Goal: Task Accomplishment & Management: Manage account settings

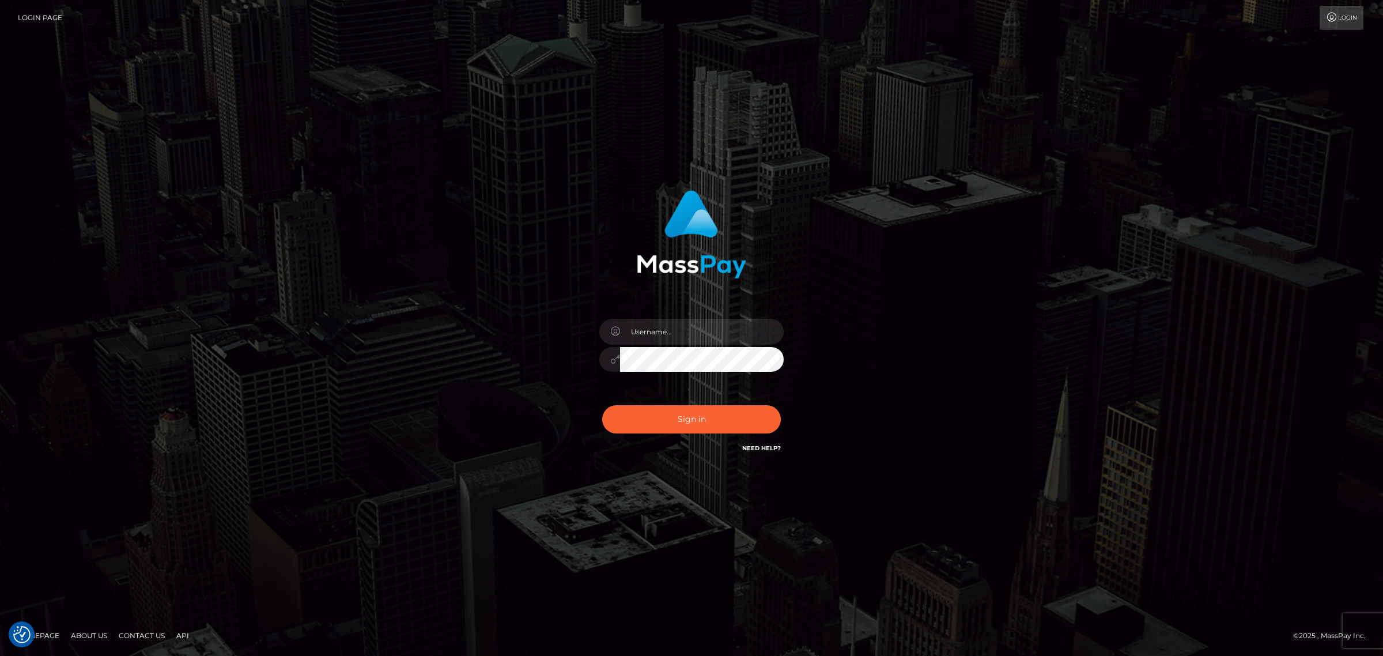
type input "gunjan.k"
click at [659, 324] on input "text" at bounding box center [702, 332] width 164 height 26
type input "gunjan.k"
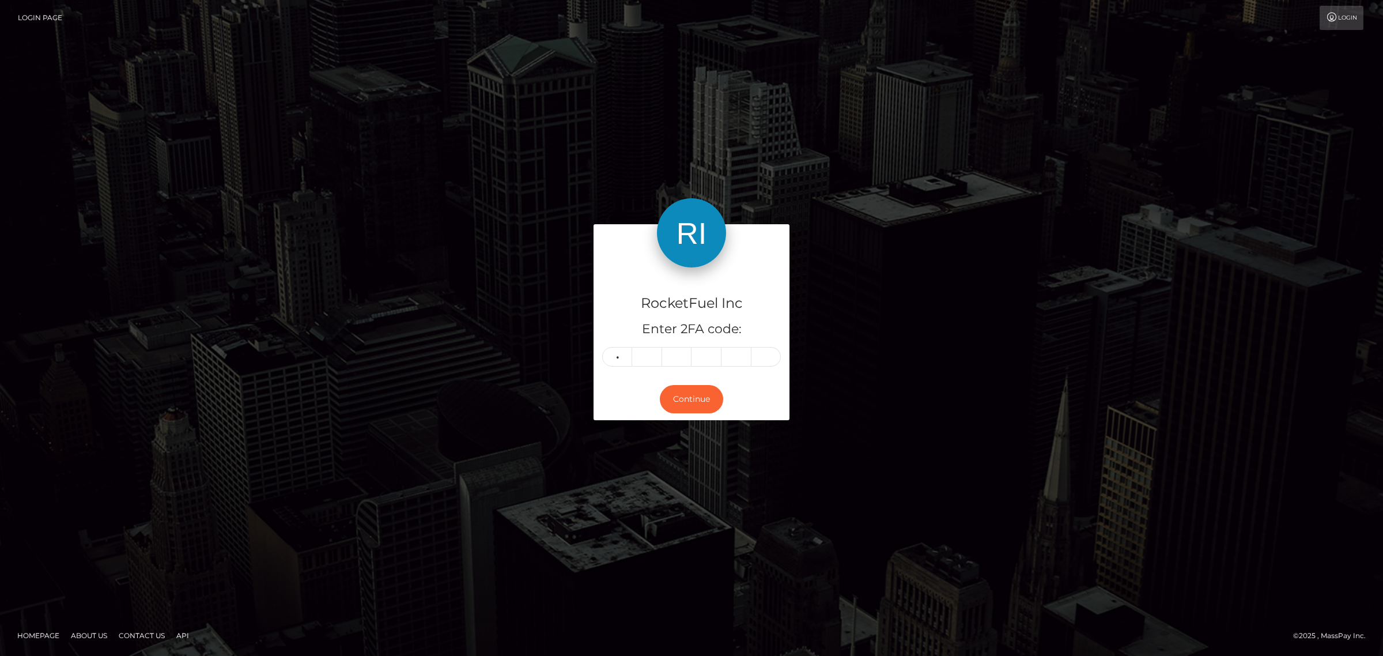
type input "1"
type input "8"
type input "2"
type input "6"
type input "0"
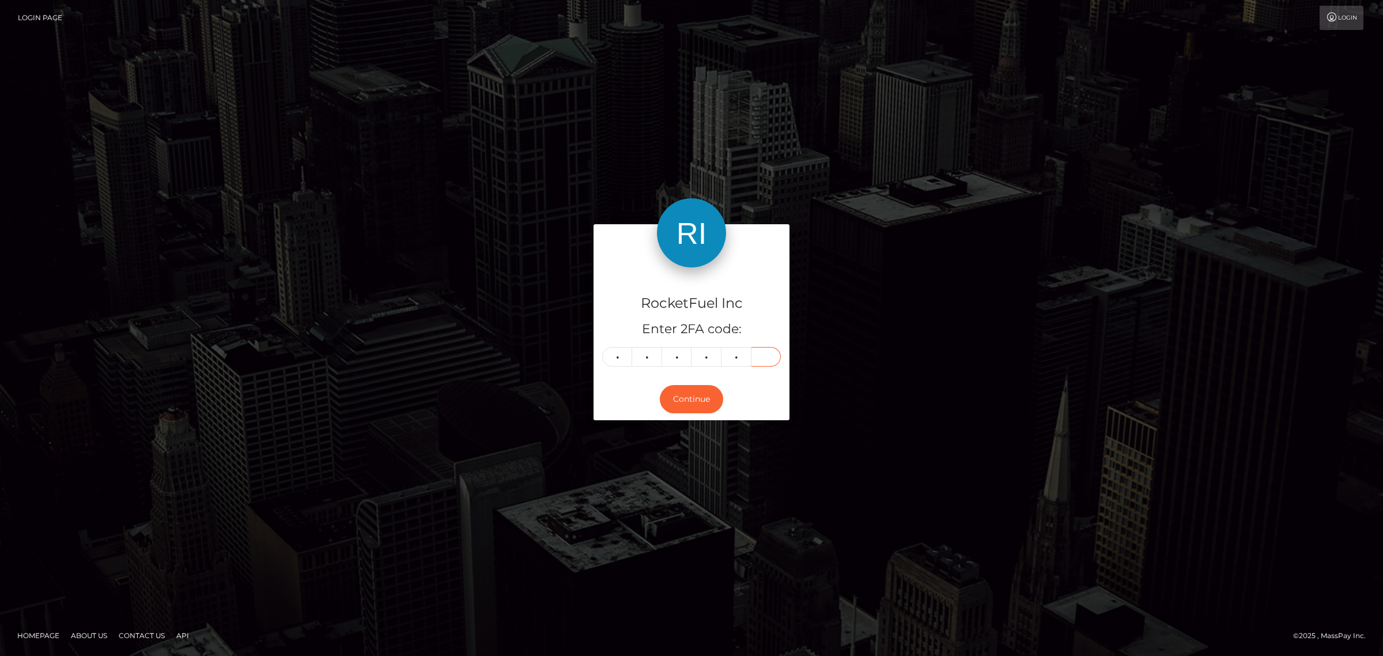
type input "8"
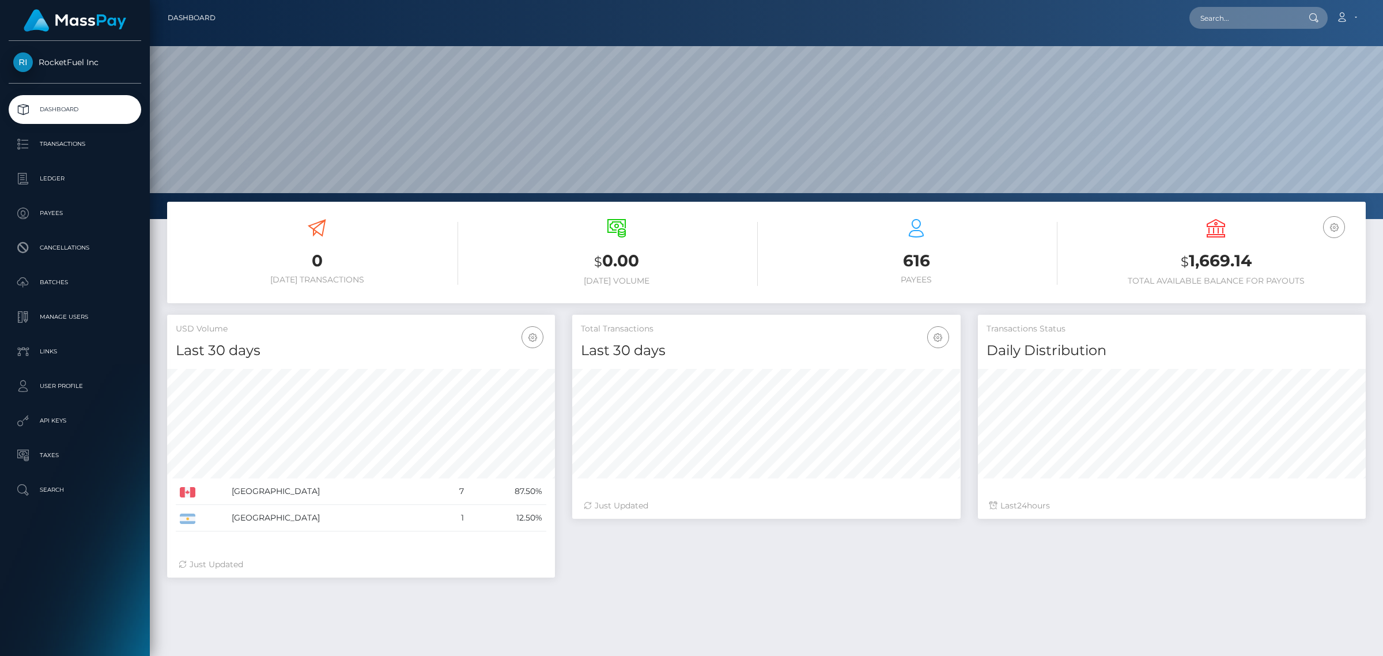
scroll to position [203, 387]
